Goal: Transaction & Acquisition: Download file/media

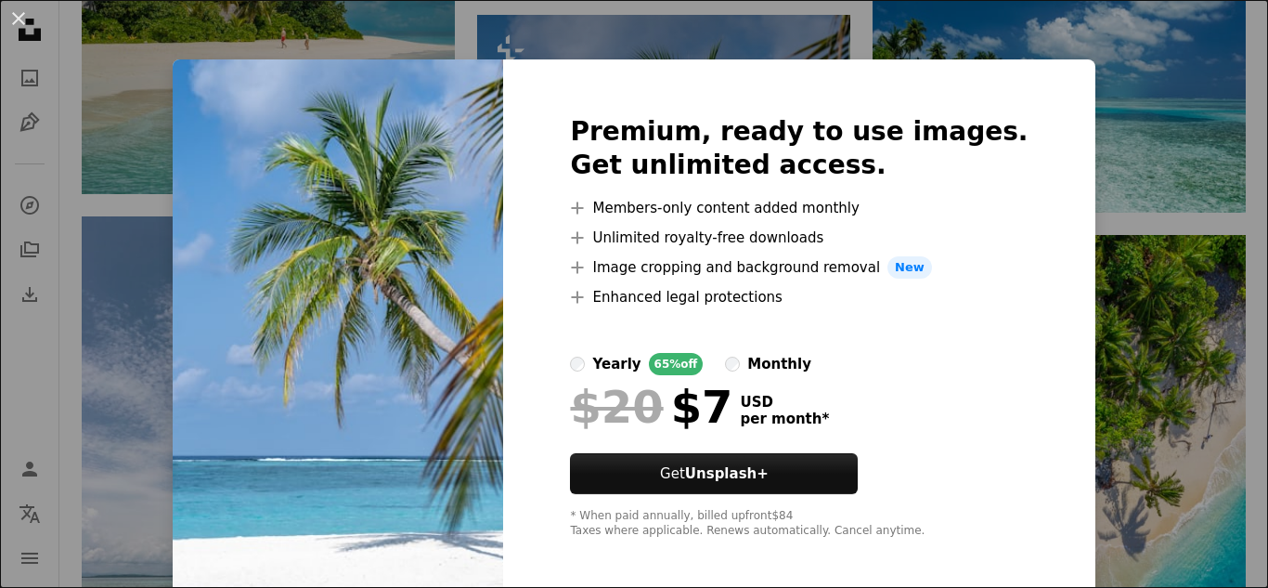
scroll to position [8, 0]
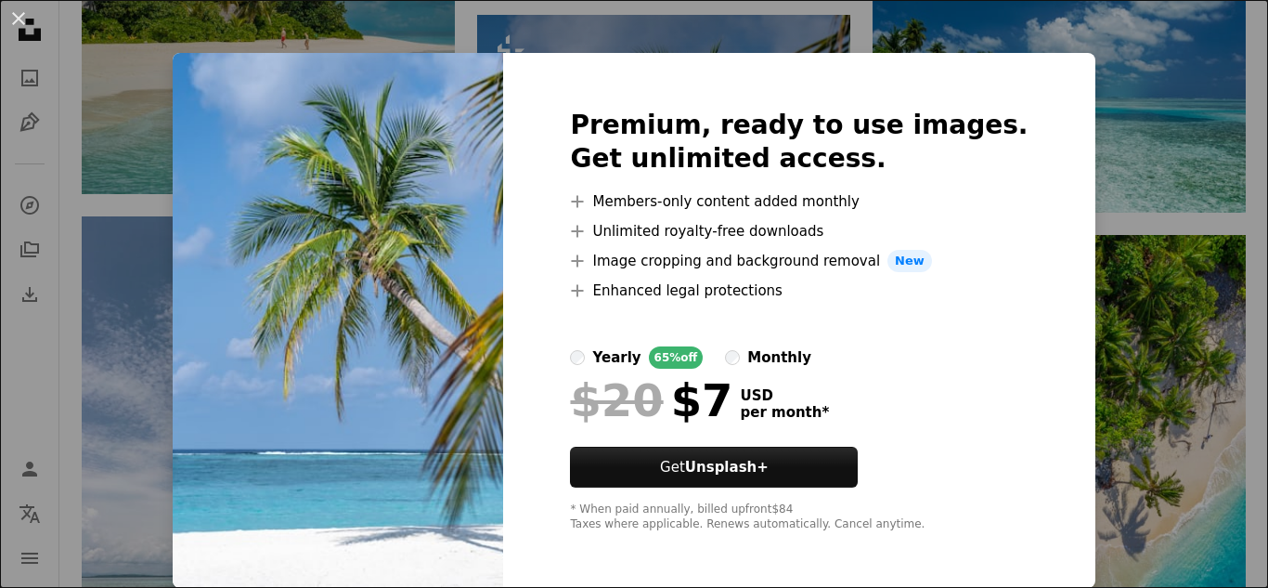
click at [68, 122] on div "An X shape Premium, ready to use images. Get unlimited access. A plus sign Memb…" at bounding box center [634, 294] width 1268 height 588
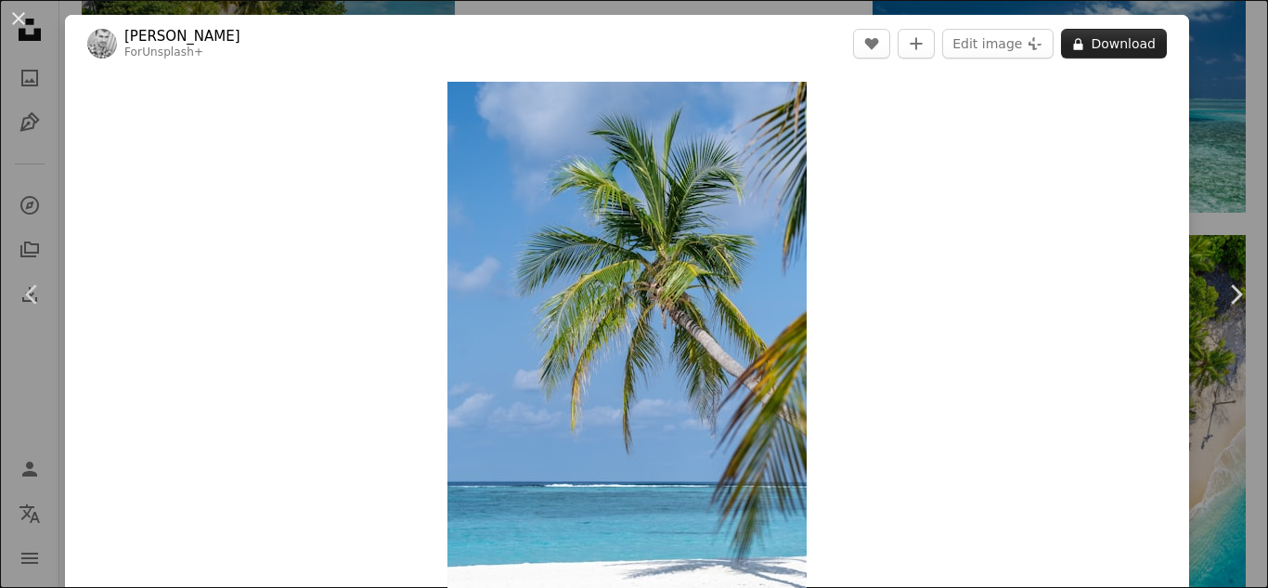
click at [1111, 29] on button "A lock Download" at bounding box center [1114, 44] width 106 height 30
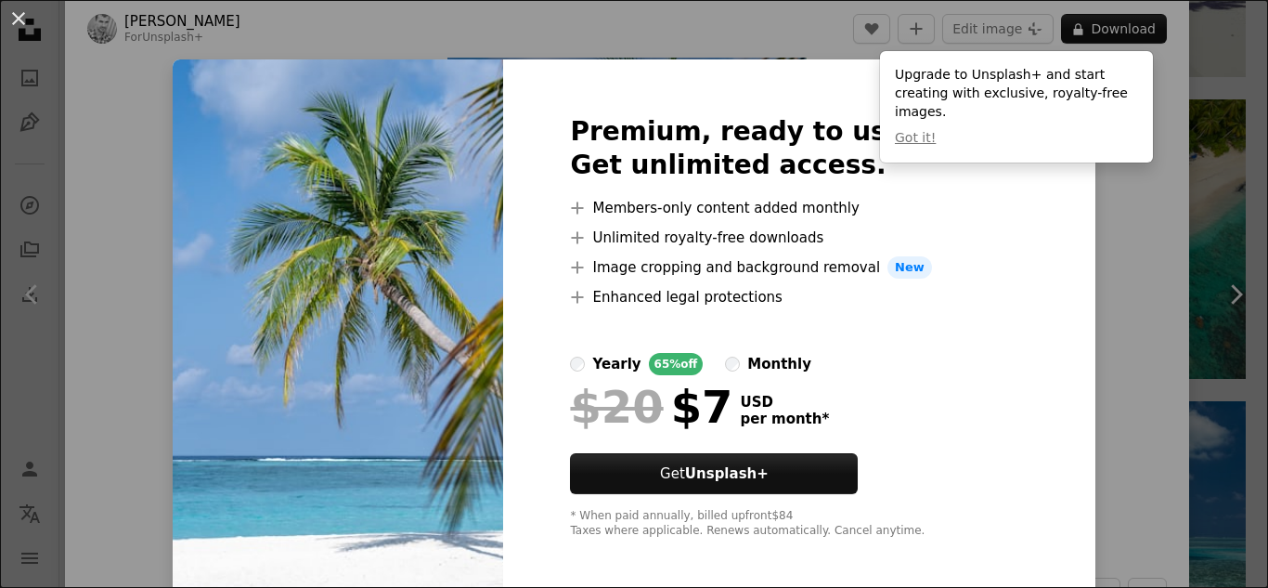
click at [1079, 271] on div "An X shape Premium, ready to use images. Get unlimited access. A plus sign Memb…" at bounding box center [634, 294] width 1268 height 588
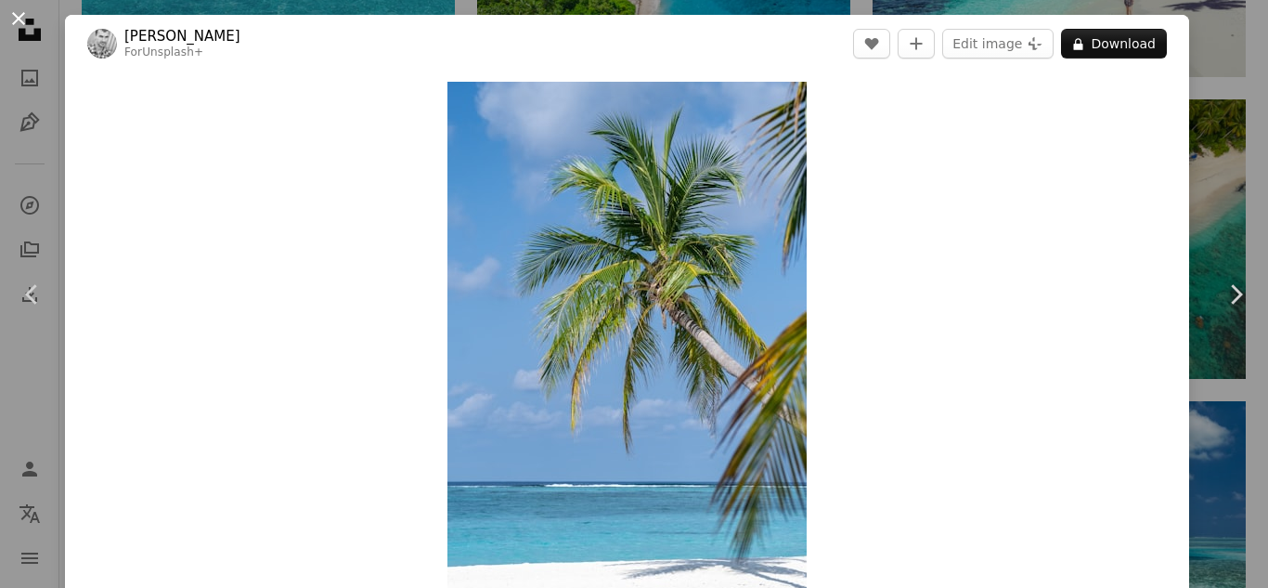
click at [19, 17] on button "An X shape" at bounding box center [18, 18] width 22 height 22
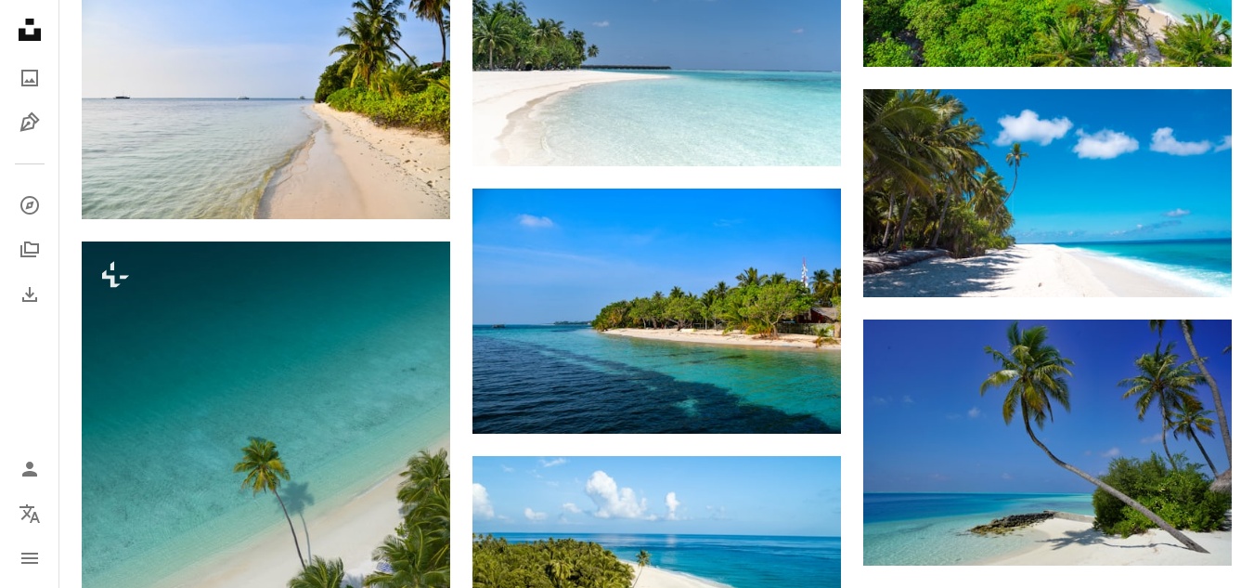
scroll to position [3056, 0]
